Goal: Task Accomplishment & Management: Use online tool/utility

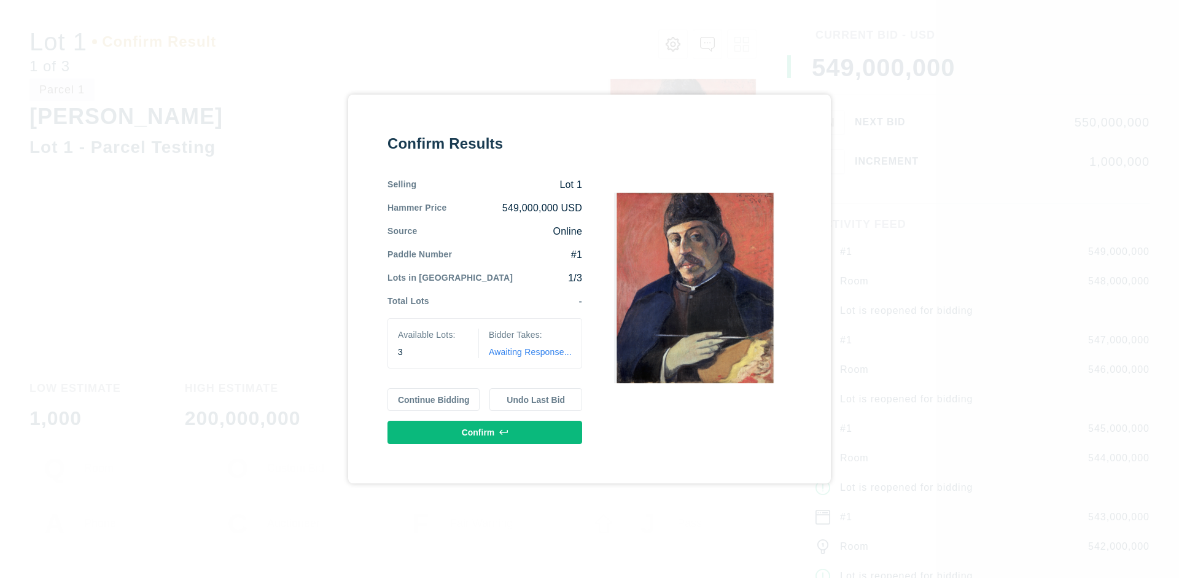
click at [434, 399] on button "Continue Bidding" at bounding box center [434, 399] width 93 height 23
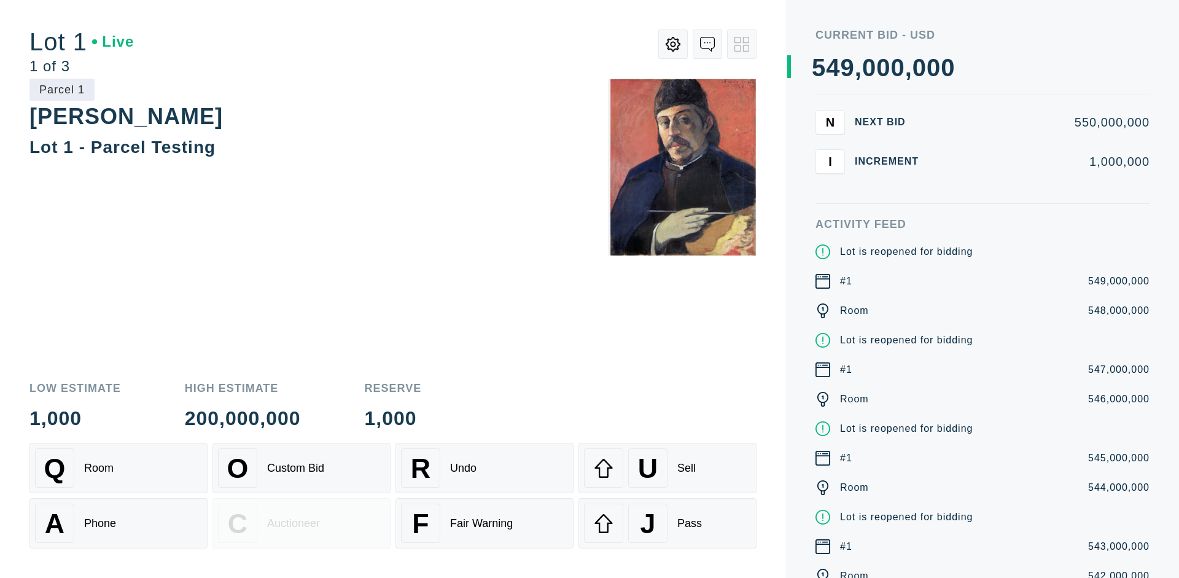
click at [119, 468] on div "Q Room" at bounding box center [118, 467] width 167 height 39
